Goal: Use online tool/utility: Use online tool/utility

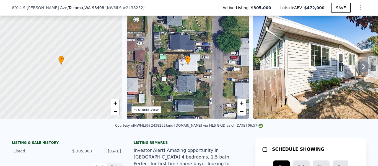
scroll to position [26, 0]
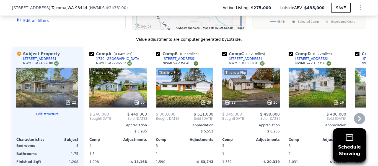
scroll to position [558, 0]
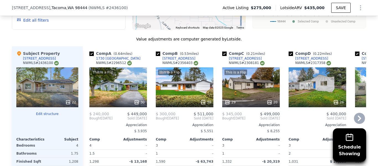
click at [360, 113] on icon at bounding box center [359, 118] width 11 height 11
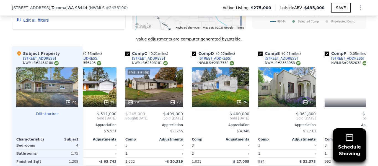
scroll to position [0, 133]
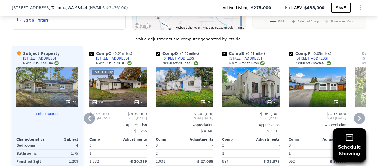
click at [360, 113] on icon at bounding box center [359, 118] width 11 height 11
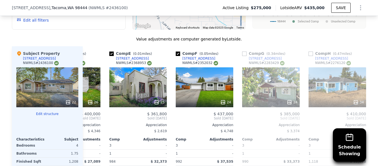
scroll to position [0, 266]
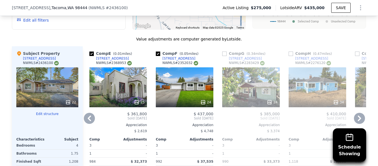
click at [198, 127] on div "$ 4,748" at bounding box center [185, 131] width 58 height 8
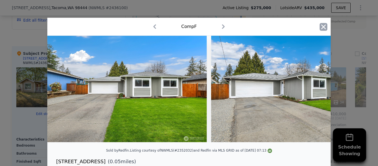
click at [322, 26] on icon "button" at bounding box center [324, 27] width 8 height 8
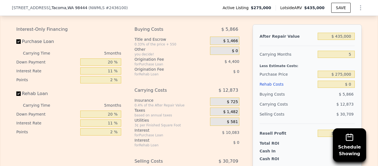
scroll to position [844, 0]
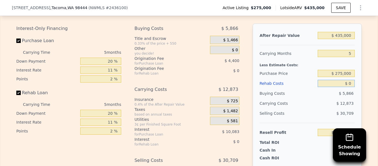
click at [352, 80] on input "$ 0" at bounding box center [336, 83] width 37 height 7
type input "$ 50"
type input "$ 110,547"
type input "$ 50,000"
type input "$ 57,917"
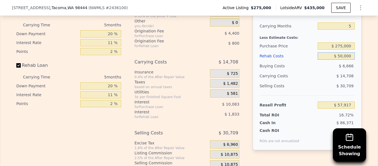
scroll to position [872, 0]
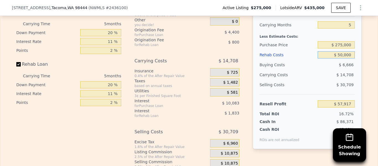
type input "$ 50,000"
click at [325, 100] on input "$ 57,917" at bounding box center [336, 103] width 37 height 7
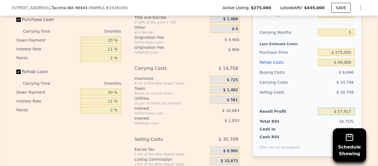
scroll to position [863, 0]
